Goal: Understand process/instructions

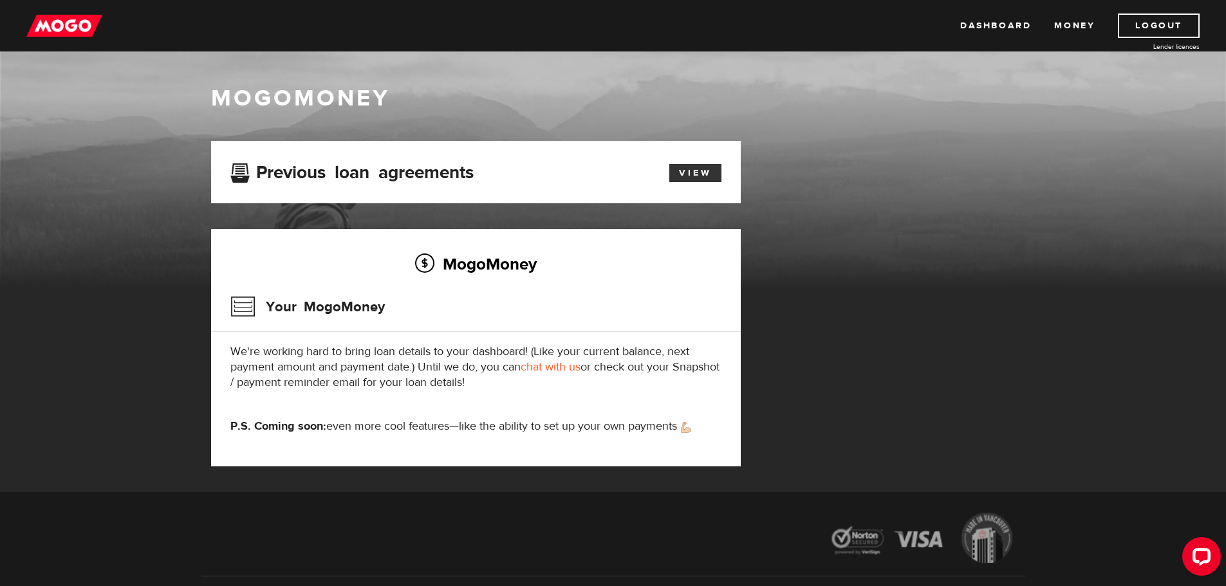
click at [709, 172] on link "View" at bounding box center [695, 173] width 52 height 18
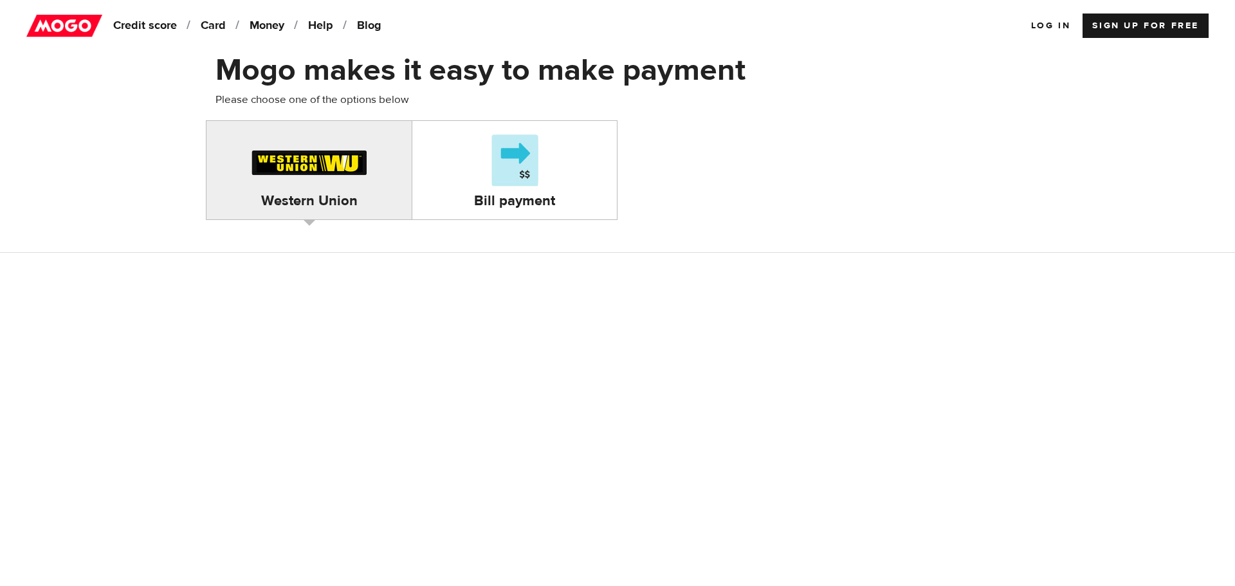
click at [468, 188] on div "Bill payment" at bounding box center [514, 170] width 205 height 79
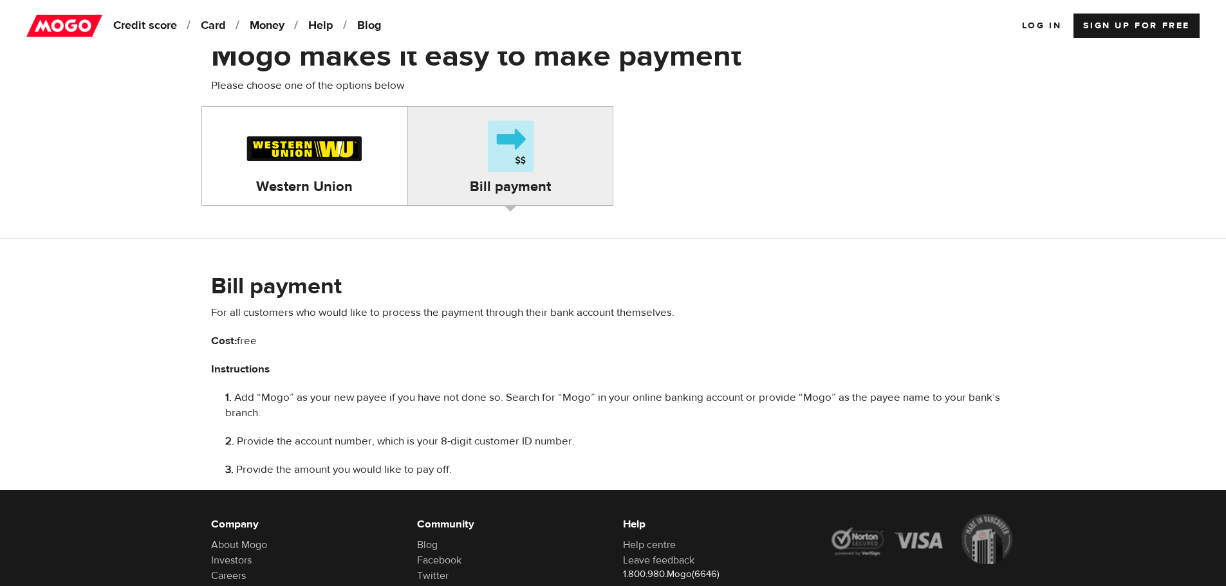
scroll to position [16, 0]
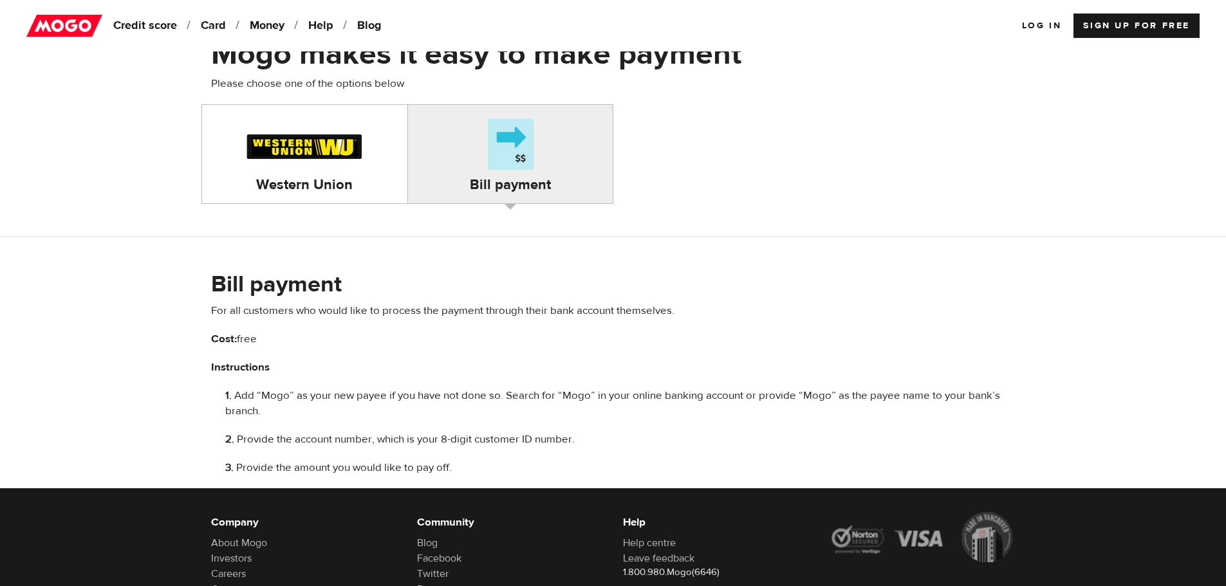
click at [443, 163] on div "Bill payment" at bounding box center [510, 154] width 205 height 79
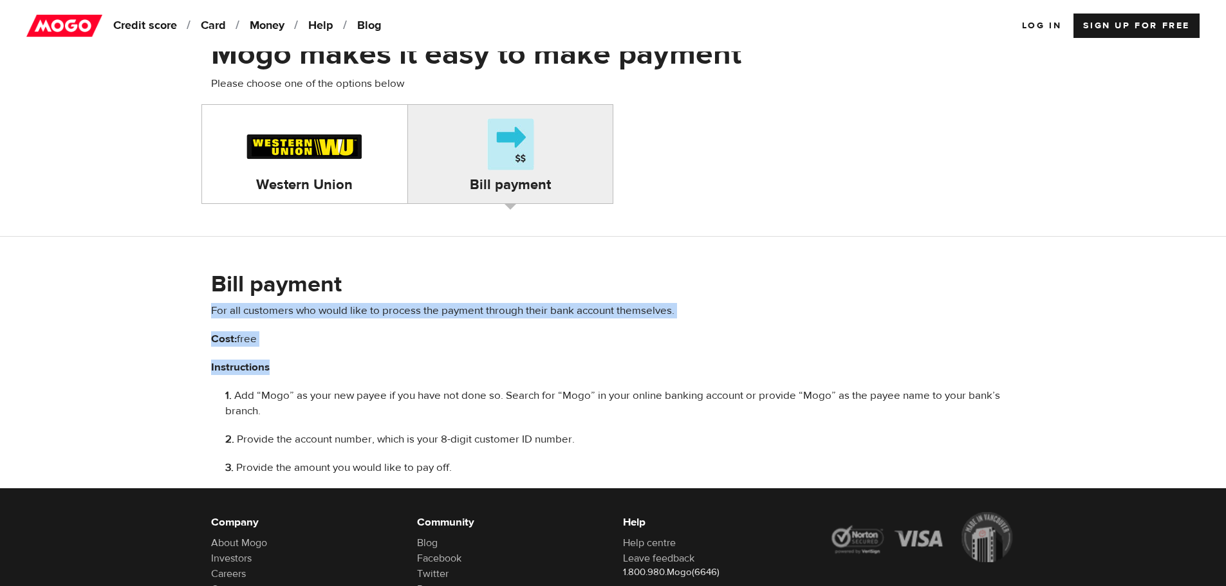
drag, startPoint x: 463, startPoint y: 282, endPoint x: 425, endPoint y: 364, distance: 89.5
click at [425, 364] on div "Bill payment For all customers who would like to process the payment through th…" at bounding box center [613, 373] width 804 height 205
click at [425, 364] on p "Instructions" at bounding box center [613, 367] width 804 height 15
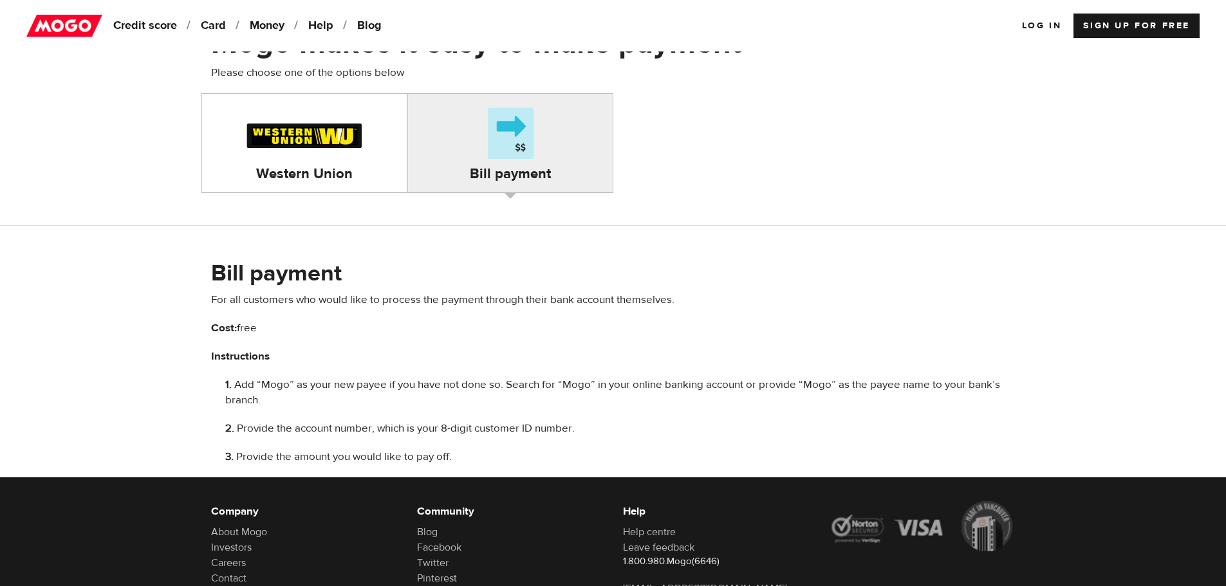
scroll to position [28, 0]
